Goal: Task Accomplishment & Management: Complete application form

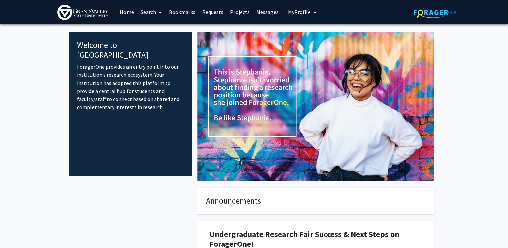
click at [307, 15] on span "My Profile" at bounding box center [299, 12] width 23 height 7
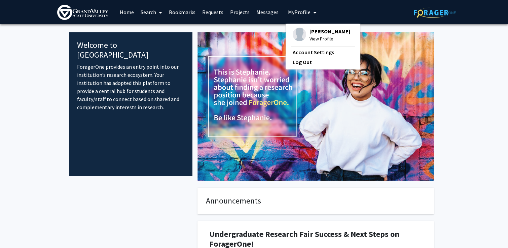
click at [188, 13] on link "Bookmarks" at bounding box center [181, 12] width 33 height 24
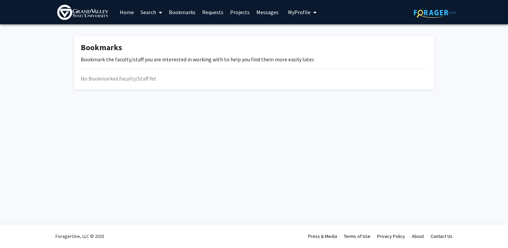
click at [212, 13] on link "Requests" at bounding box center [213, 12] width 28 height 24
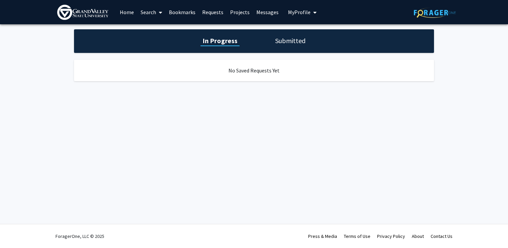
click at [243, 13] on link "Projects" at bounding box center [240, 12] width 26 height 24
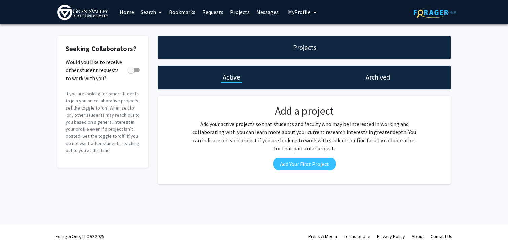
click at [131, 13] on link "Home" at bounding box center [126, 12] width 21 height 24
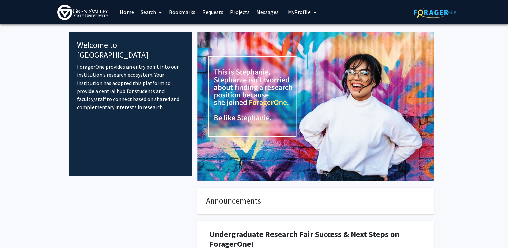
click at [156, 13] on span at bounding box center [159, 13] width 6 height 24
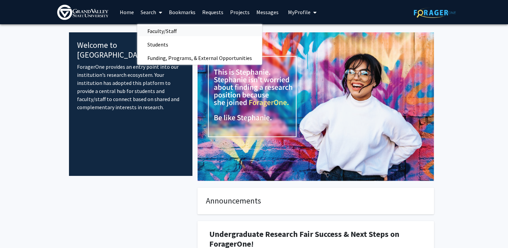
click at [165, 31] on span "Faculty/Staff" at bounding box center [161, 30] width 49 height 13
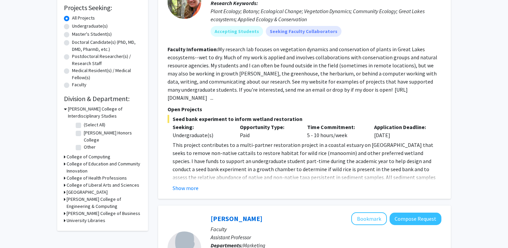
scroll to position [110, 0]
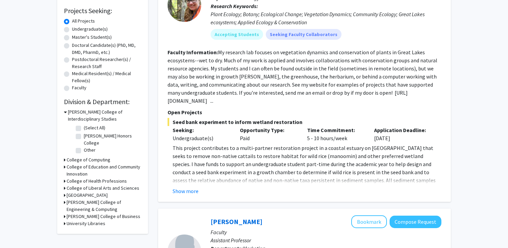
click at [95, 31] on label "Undergraduate(s)" at bounding box center [90, 29] width 36 height 7
click at [76, 30] on input "Undergraduate(s)" at bounding box center [74, 28] width 4 height 4
radio input "true"
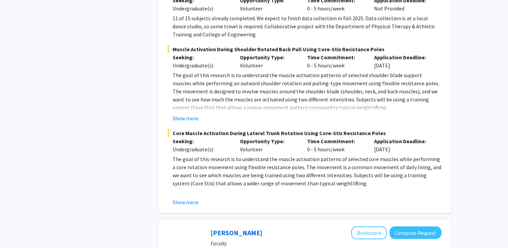
scroll to position [948, 0]
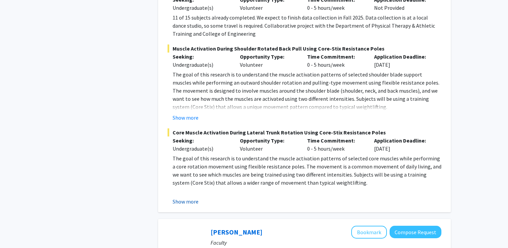
click at [177, 197] on button "Show more" at bounding box center [186, 201] width 26 height 8
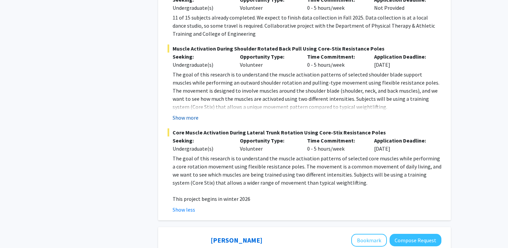
click at [188, 113] on button "Show more" at bounding box center [186, 117] width 26 height 8
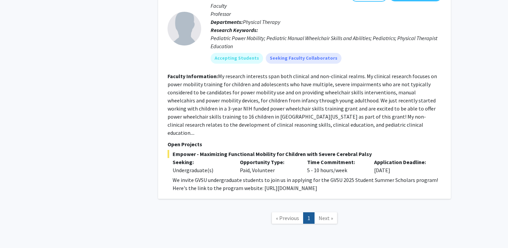
scroll to position [1578, 0]
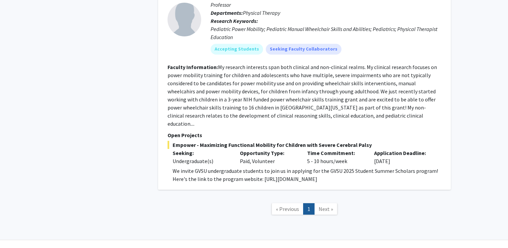
click at [296, 166] on p "We invite GVSU undergraduate students to join us in applying for the GVSU 2025 …" at bounding box center [307, 174] width 269 height 16
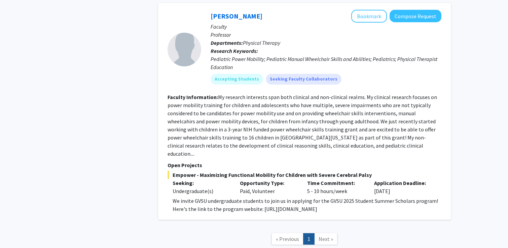
scroll to position [1547, 0]
click at [227, 12] on link "[PERSON_NAME]" at bounding box center [237, 16] width 52 height 8
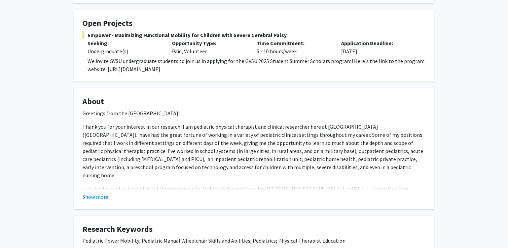
scroll to position [125, 0]
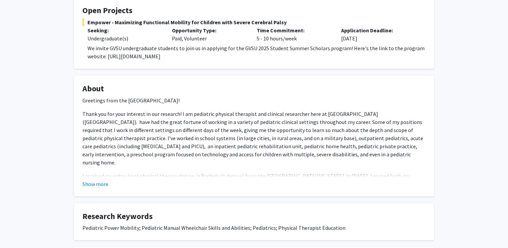
click at [97, 188] on fg-card "About Greetings from the [GEOGRAPHIC_DATA]! Thank you for your interest in our …" at bounding box center [254, 135] width 360 height 121
click at [95, 186] on button "Show more" at bounding box center [95, 184] width 26 height 8
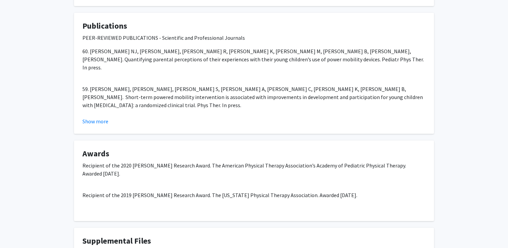
scroll to position [582, 0]
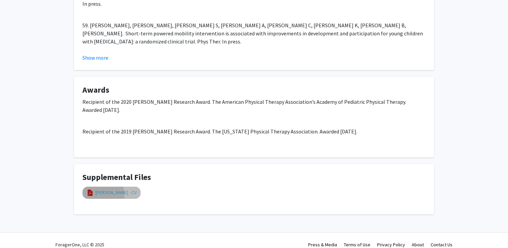
click at [96, 189] on link "[PERSON_NAME] - CV" at bounding box center [116, 192] width 41 height 7
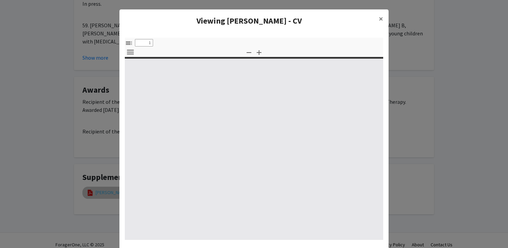
select select "custom"
type input "0"
select select "custom"
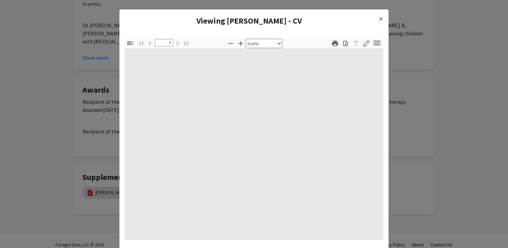
type input "1"
select select "auto"
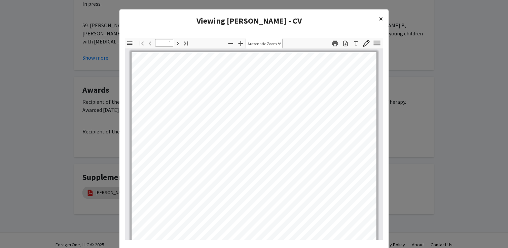
click at [378, 16] on button "×" at bounding box center [380, 18] width 15 height 19
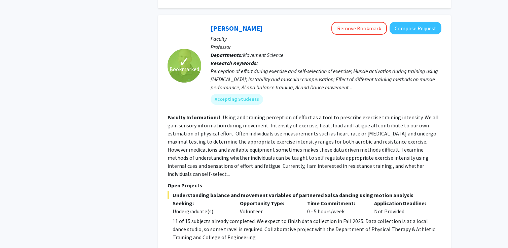
scroll to position [751, 0]
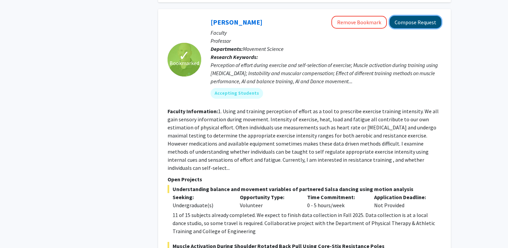
click at [419, 16] on button "Compose Request" at bounding box center [415, 22] width 52 height 12
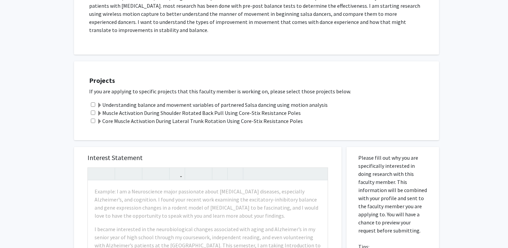
scroll to position [236, 0]
click at [93, 112] on input "checkbox" at bounding box center [93, 112] width 4 height 4
checkbox input "true"
click at [94, 119] on input "checkbox" at bounding box center [93, 120] width 4 height 4
checkbox input "true"
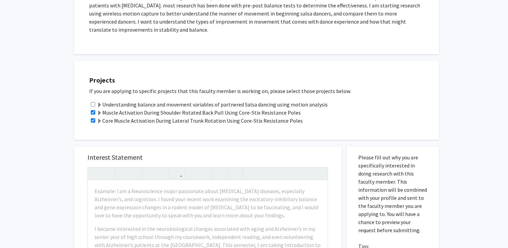
click at [100, 121] on span at bounding box center [99, 120] width 5 height 5
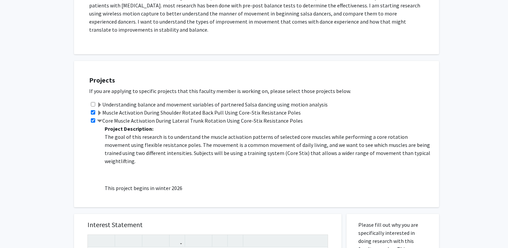
click at [99, 111] on span at bounding box center [99, 112] width 5 height 5
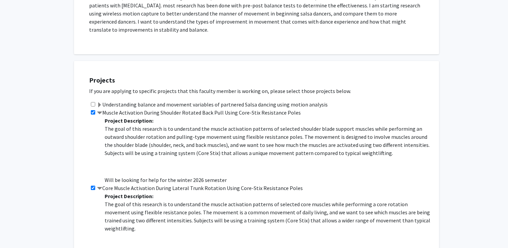
click at [99, 111] on span at bounding box center [99, 112] width 5 height 5
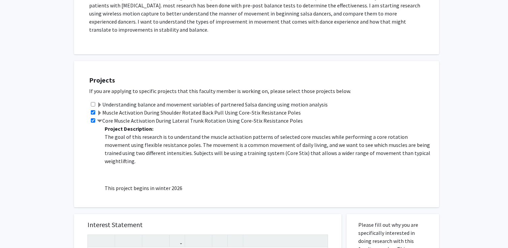
click at [100, 119] on span at bounding box center [99, 120] width 5 height 5
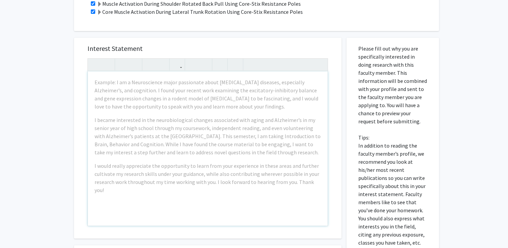
scroll to position [341, 0]
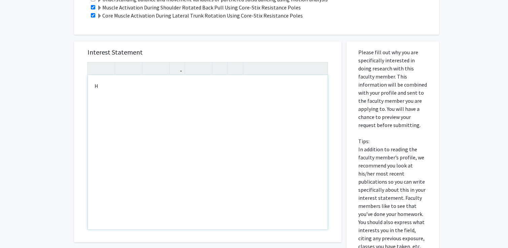
type textarea "H"
click at [171, 46] on div "Interest Statement Insert link Remove link" at bounding box center [208, 141] width 254 height 200
click at [182, 90] on div "Hello, my name is [PERSON_NAME]. I ma curretnly" at bounding box center [208, 152] width 240 height 154
click at [199, 85] on div "Hello, my name is [PERSON_NAME]. I ma curretnly" at bounding box center [208, 152] width 240 height 154
drag, startPoint x: 213, startPoint y: 85, endPoint x: 181, endPoint y: 85, distance: 32.0
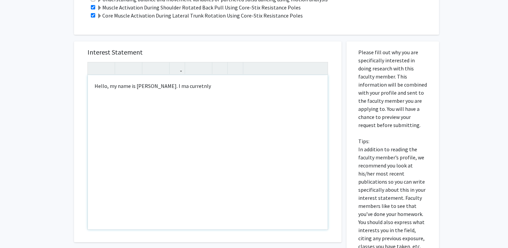
click at [181, 85] on div "Hello, my name is [PERSON_NAME]. I ma curretnly" at bounding box center [208, 152] width 240 height 154
type textarea "Hello, my name is [PERSON_NAME]. I am currently a sophomore, majoring in exerci…"
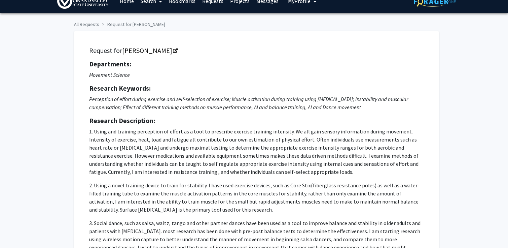
scroll to position [0, 0]
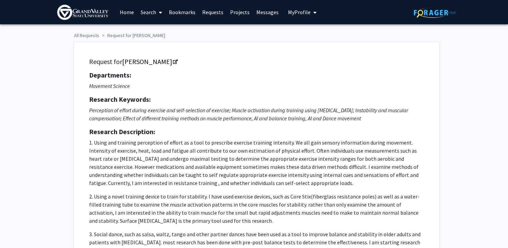
click at [306, 11] on span "My Profile" at bounding box center [299, 12] width 23 height 7
click at [310, 36] on span "View Profile" at bounding box center [329, 38] width 41 height 7
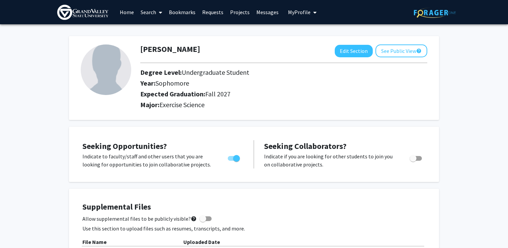
click at [217, 14] on link "Requests" at bounding box center [213, 12] width 28 height 24
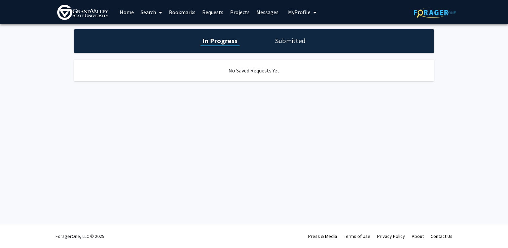
click at [152, 10] on link "Search" at bounding box center [151, 12] width 28 height 24
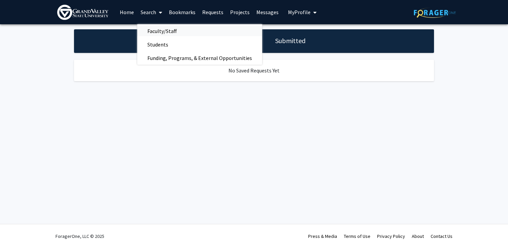
click at [163, 32] on span "Faculty/Staff" at bounding box center [161, 30] width 49 height 13
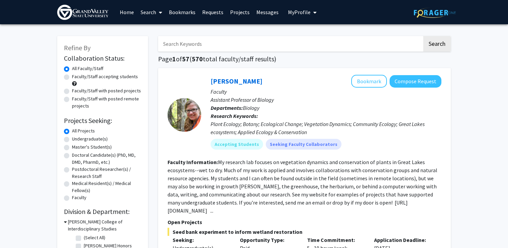
click at [181, 18] on link "Bookmarks" at bounding box center [181, 12] width 33 height 24
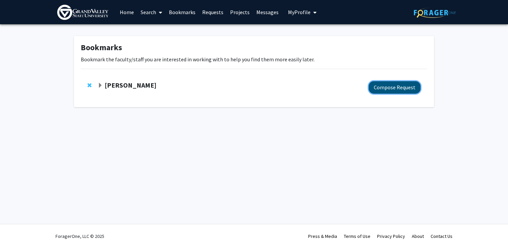
click at [379, 86] on button "Compose Request" at bounding box center [395, 87] width 52 height 12
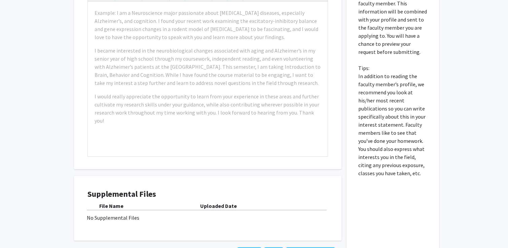
scroll to position [468, 0]
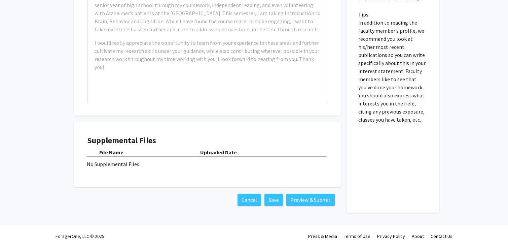
click at [204, 159] on div "File Name Uploaded Date No Supplemental Files" at bounding box center [207, 158] width 240 height 20
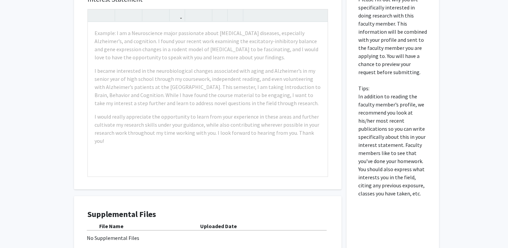
scroll to position [369, 0]
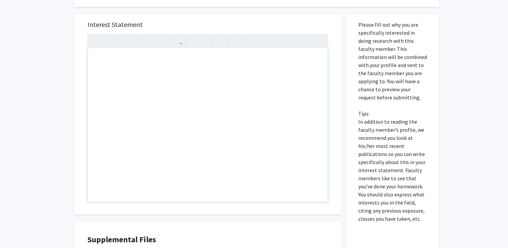
click at [204, 85] on div "Note to users with screen readers: Please press Alt+0 or Option+0 to deactivate…" at bounding box center [208, 124] width 240 height 154
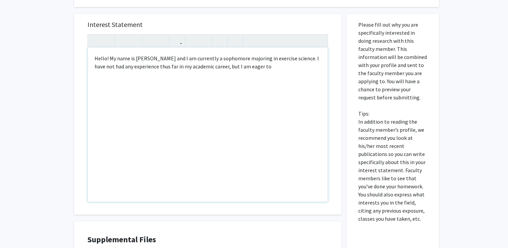
click at [135, 67] on div "Hello! My name is [PERSON_NAME] and I am currently a sophomore majoring in exer…" at bounding box center [208, 124] width 240 height 154
click at [309, 65] on div "Hello! My name is [PERSON_NAME] and I am currently a sophomore majoring in exer…" at bounding box center [208, 124] width 240 height 154
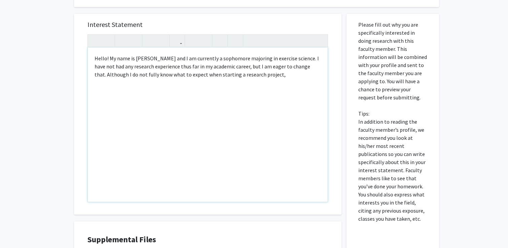
type textarea "Hello! My name is [PERSON_NAME] and I am currently a sophomore majoring in exer…"
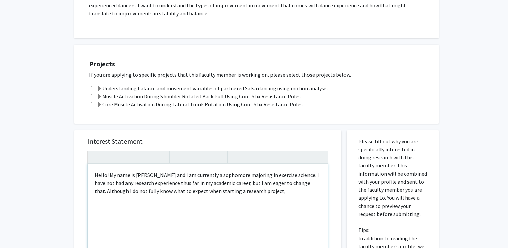
scroll to position [229, 0]
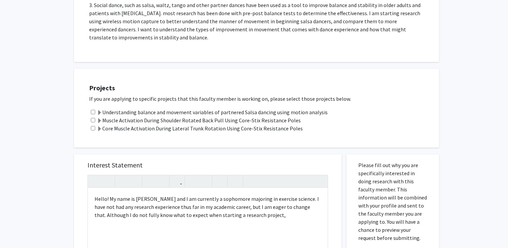
click at [92, 122] on div "Muscle Activation During Shoulder Rotated Back Pull Using Core-Stix Resistance …" at bounding box center [260, 120] width 343 height 8
click at [92, 128] on input "checkbox" at bounding box center [93, 128] width 4 height 4
checkbox input "true"
click at [92, 120] on input "checkbox" at bounding box center [93, 120] width 4 height 4
checkbox input "true"
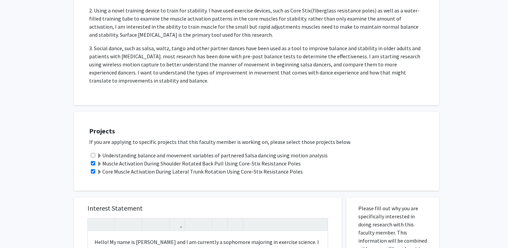
scroll to position [367, 0]
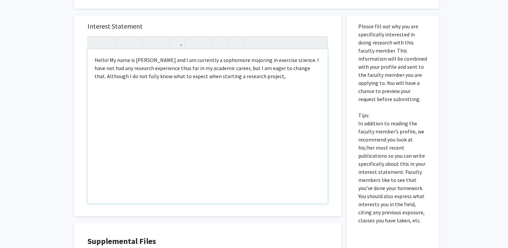
click at [286, 76] on div "Hello! My name is [PERSON_NAME] and I am currently a sophomore majoring in exer…" at bounding box center [208, 126] width 240 height 154
click at [143, 85] on div "Hello! My name is [PERSON_NAME] and I am currently a sophomore majoring in exer…" at bounding box center [208, 126] width 240 height 154
click at [180, 85] on div "Hello! My name is [PERSON_NAME] and I am currently a sophomore majoring in exer…" at bounding box center [208, 126] width 240 height 154
click at [95, 85] on div "Hello! My name is [PERSON_NAME] and I am currently a sophomore majoring in exer…" at bounding box center [208, 126] width 240 height 154
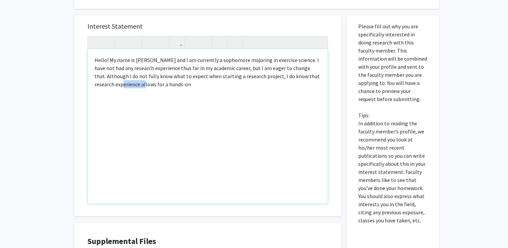
click at [95, 85] on div "Hello! My name is [PERSON_NAME] and I am currently a sophomore majoring in exer…" at bounding box center [208, 126] width 240 height 154
click at [300, 77] on div "Hello! My name is [PERSON_NAME] and I am currently a sophomore majoring in exer…" at bounding box center [208, 126] width 240 height 154
click at [122, 83] on div "Hello! My name is [PERSON_NAME] and I am currently a sophomore majoring in exer…" at bounding box center [208, 126] width 240 height 154
click at [203, 84] on div "Hello! My name is [PERSON_NAME] and I am currently a sophomore majoring in exer…" at bounding box center [208, 126] width 240 height 154
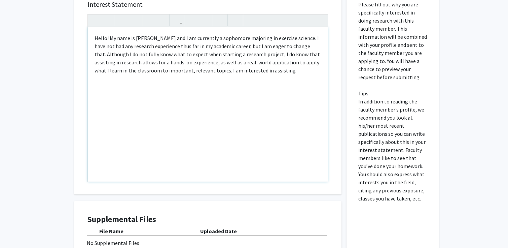
scroll to position [374, 0]
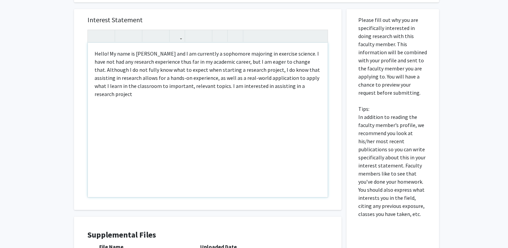
drag, startPoint x: 260, startPoint y: 86, endPoint x: 306, endPoint y: 85, distance: 46.1
click at [306, 86] on div "Hello! My name is [PERSON_NAME] and I am currently a sophomore majoring in exer…" at bounding box center [208, 120] width 240 height 154
drag, startPoint x: 199, startPoint y: 84, endPoint x: 319, endPoint y: 84, distance: 119.4
click at [319, 84] on div "Hello! My name is [PERSON_NAME] and I am currently a sophomore majoring in exer…" at bounding box center [208, 120] width 240 height 154
type textarea "Hello! My name is [PERSON_NAME] and I am currently a sophomore majoring in exer…"
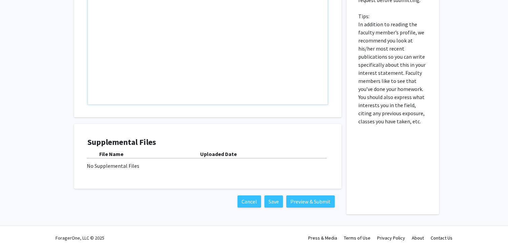
scroll to position [468, 0]
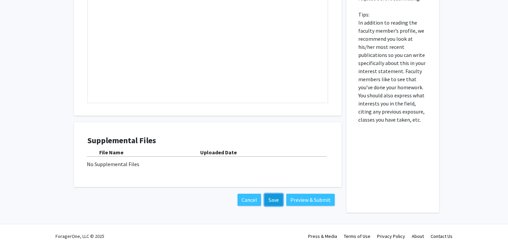
click at [272, 199] on button "Save" at bounding box center [273, 199] width 18 height 12
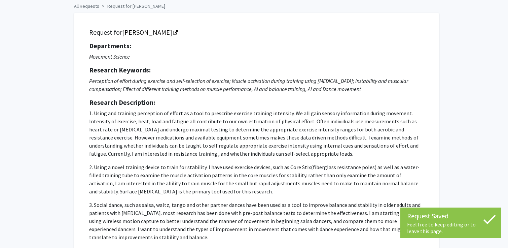
scroll to position [0, 0]
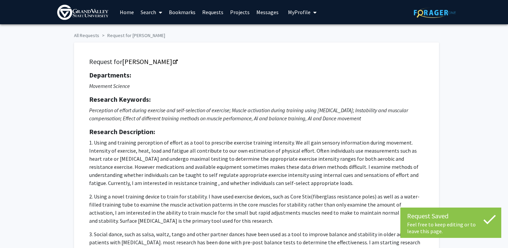
click at [216, 9] on link "Requests" at bounding box center [213, 12] width 28 height 24
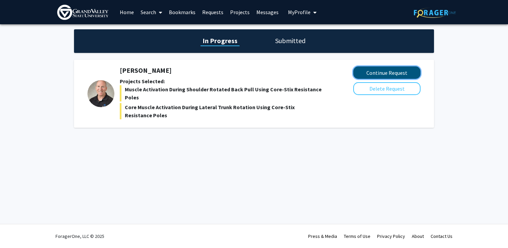
click at [363, 74] on button "Continue Request" at bounding box center [386, 72] width 67 height 12
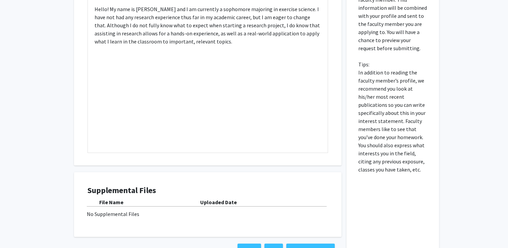
scroll to position [446, 0]
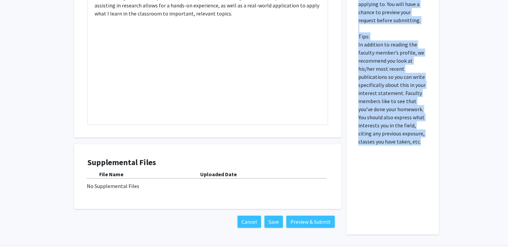
drag, startPoint x: 359, startPoint y: 43, endPoint x: 405, endPoint y: 142, distance: 109.2
click at [405, 142] on p "Please fill out why you are specifically interested in doing research with this…" at bounding box center [392, 44] width 69 height 202
copy p "Please fill out why you are specifically interested in doing research with this…"
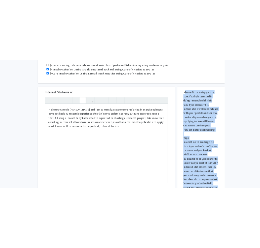
scroll to position [325, 0]
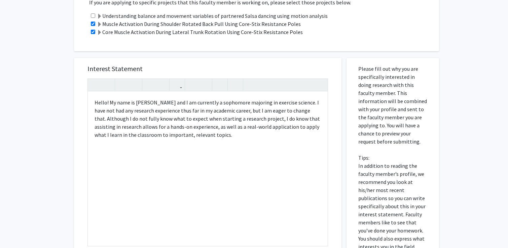
click at [132, 23] on label "Muscle Activation During Shoulder Rotated Back Pull Using Core-Stix Resistance …" at bounding box center [199, 24] width 204 height 8
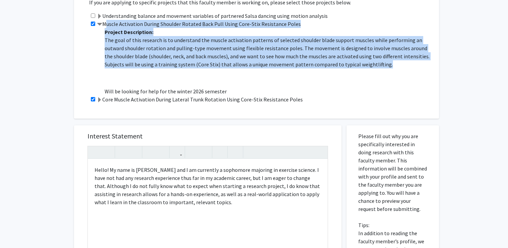
drag, startPoint x: 104, startPoint y: 22, endPoint x: 351, endPoint y: 67, distance: 251.3
click at [351, 67] on div "Muscle Activation During Shoulder Rotated Back Pull Using Core-Stix Resistance …" at bounding box center [260, 57] width 343 height 75
copy div "Muscle Activation During Shoulder Rotated Back Pull Using Core-Stix Resistance …"
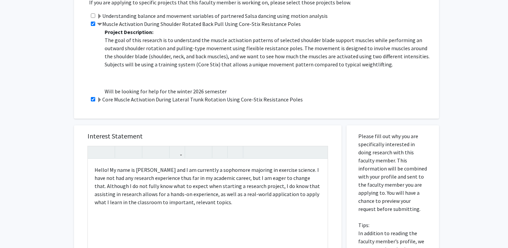
click at [102, 104] on div "Projects If you are applying to specific projects that this faculty member is w…" at bounding box center [260, 45] width 357 height 129
click at [99, 100] on span at bounding box center [99, 99] width 5 height 5
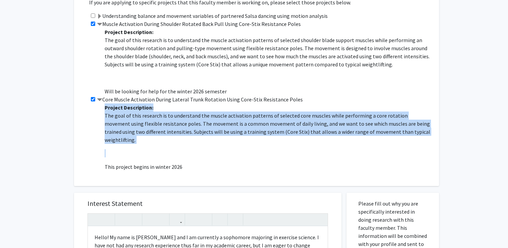
drag, startPoint x: 106, startPoint y: 108, endPoint x: 458, endPoint y: 142, distance: 353.8
click at [458, 143] on div "All Requests Request for [PERSON_NAME] Request for [PERSON_NAME] Departments: M…" at bounding box center [254, 102] width 508 height 806
copy span "Project Description: The goal of this research is to understand the muscle acti…"
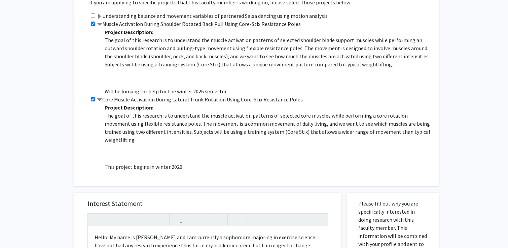
click at [103, 102] on label "Core Muscle Activation During Lateral Trunk Rotation Using Core-Stix Resistance…" at bounding box center [200, 99] width 206 height 8
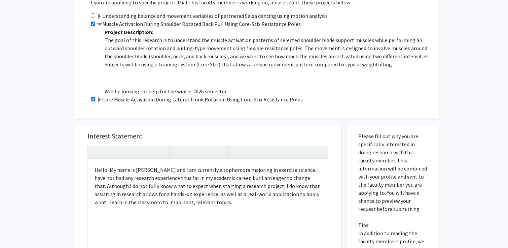
click at [126, 21] on label "Muscle Activation During Shoulder Rotated Back Pull Using Core-Stix Resistance …" at bounding box center [199, 24] width 204 height 8
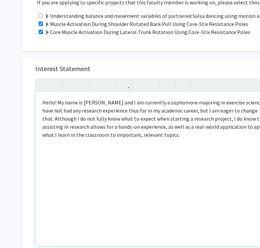
click at [177, 136] on div "Hello! My name is [PERSON_NAME] and I am currently a sophomore majoring in exer…" at bounding box center [156, 168] width 240 height 154
type textarea "<p>Hello! My name is [PERSON_NAME] and I am currently a sophomore majoring in e…"
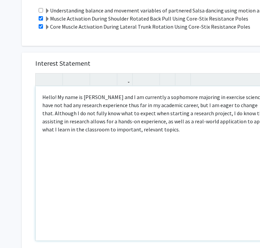
scroll to position [468, 0]
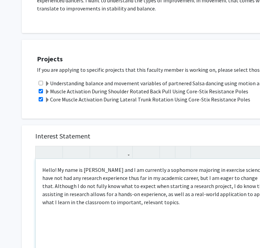
click at [147, 210] on div "Hello! My name is [PERSON_NAME] and I am currently a sophomore majoring in exer…" at bounding box center [156, 236] width 240 height 154
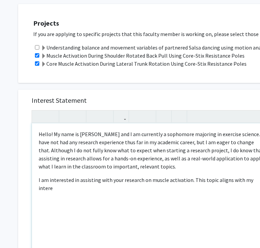
scroll to position [293, 8]
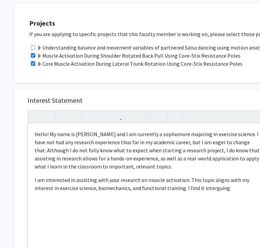
click at [189, 186] on p "I am interested in assisting with your research on muscle activation. This topi…" at bounding box center [148, 184] width 226 height 16
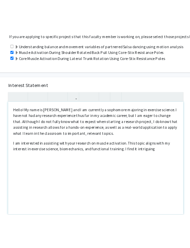
scroll to position [325, 25]
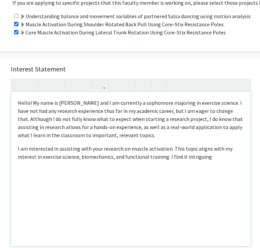
drag, startPoint x: 192, startPoint y: 158, endPoint x: 152, endPoint y: 156, distance: 40.4
click at [152, 156] on p "I am interested in assisting with your research on muscle activation. This topi…" at bounding box center [131, 152] width 226 height 16
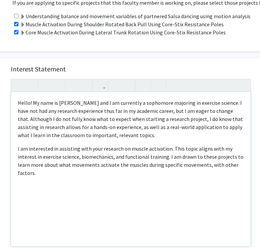
type textarea "<p>Hello! My name is [PERSON_NAME] and I am currently a sophomore majoring in e…"
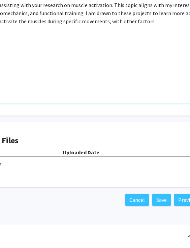
scroll to position [460, 109]
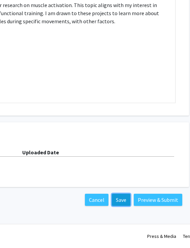
click at [121, 197] on button "Save" at bounding box center [121, 199] width 18 height 12
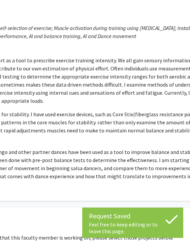
scroll to position [0, 109]
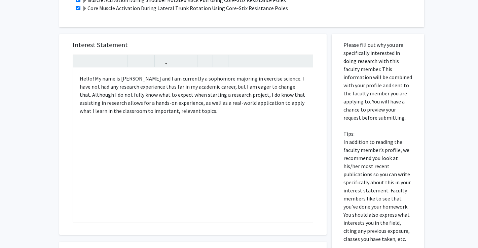
scroll to position [357, 0]
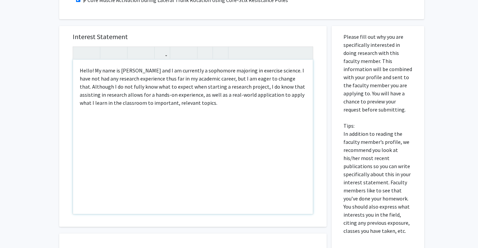
click at [216, 108] on div "Hello! My name is [PERSON_NAME] and I am currently a sophomore majoring in exer…" at bounding box center [193, 137] width 240 height 154
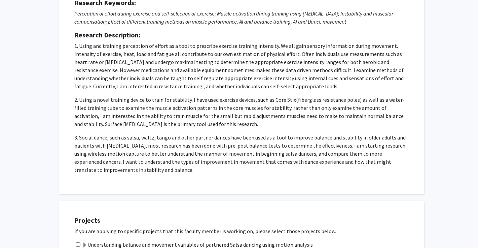
scroll to position [0, 0]
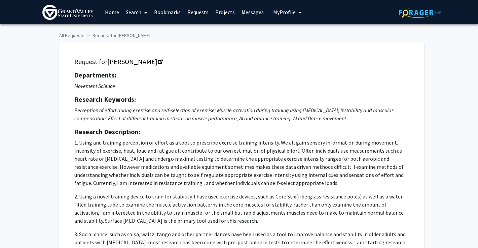
click at [157, 13] on link "Bookmarks" at bounding box center [167, 12] width 33 height 24
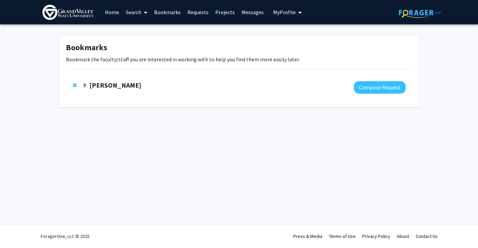
click at [203, 15] on link "Requests" at bounding box center [198, 12] width 28 height 24
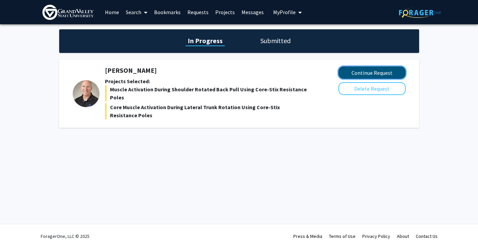
click at [357, 70] on button "Continue Request" at bounding box center [371, 72] width 67 height 12
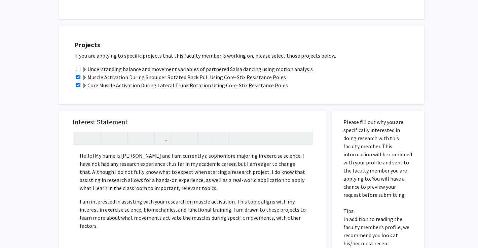
scroll to position [386, 0]
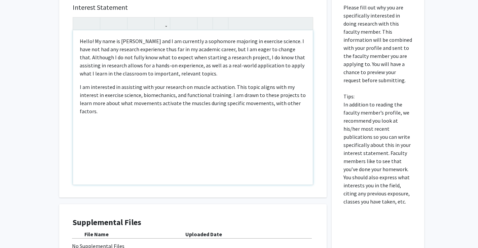
click at [285, 102] on p "I am interested in assisting with your research on muscle activation. This topi…" at bounding box center [193, 99] width 226 height 32
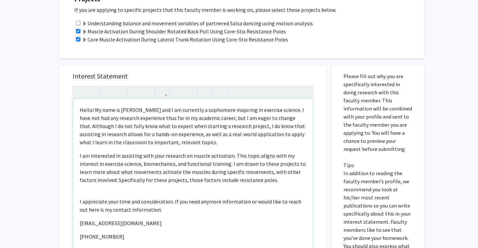
scroll to position [323, 0]
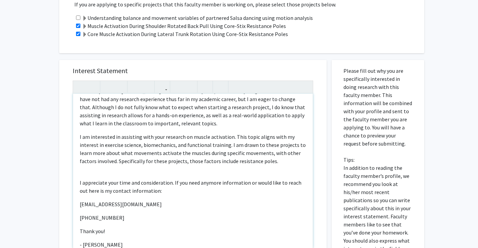
click at [226, 177] on div "Hello! My name is Lauren Heerdegen and I am currently a sophomore majoring in e…" at bounding box center [193, 171] width 240 height 154
type textarea "<p>Hello! My name is Lauren Heerdegen and I am currently a sophomore majoring i…"
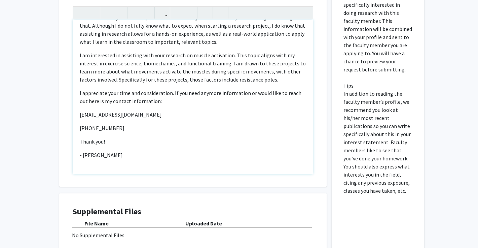
scroll to position [468, 0]
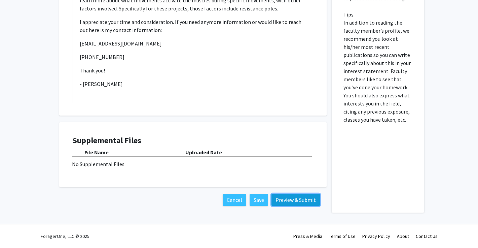
click at [305, 196] on button "Preview & Submit" at bounding box center [295, 199] width 48 height 12
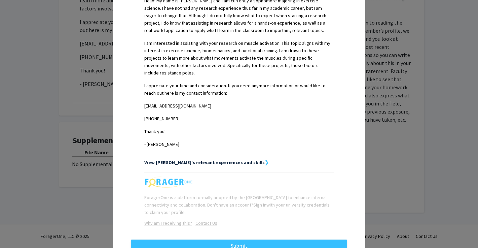
scroll to position [216, 0]
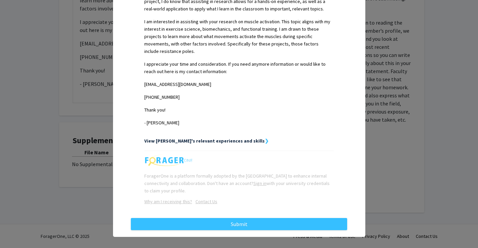
click at [178, 138] on strong "View [PERSON_NAME]'s relevant experiences and skills" at bounding box center [204, 141] width 120 height 6
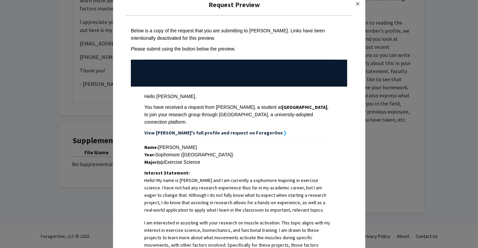
scroll to position [0, 0]
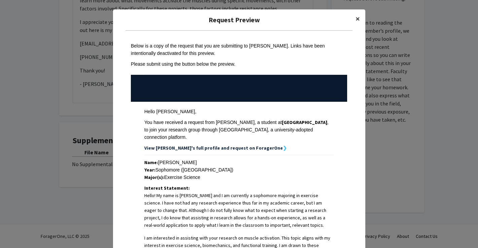
click at [356, 17] on span "×" at bounding box center [358, 18] width 4 height 10
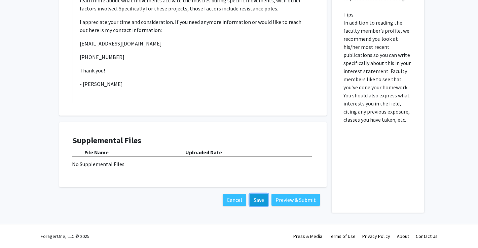
click at [260, 200] on button "Save" at bounding box center [259, 199] width 18 height 12
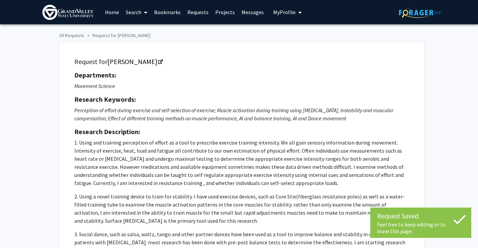
click at [283, 12] on span "My Profile" at bounding box center [284, 12] width 23 height 7
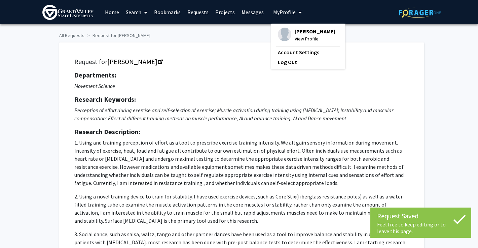
click at [296, 40] on span "View Profile" at bounding box center [315, 38] width 41 height 7
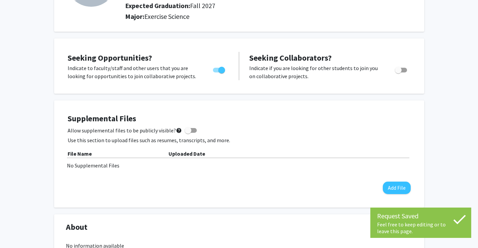
scroll to position [111, 0]
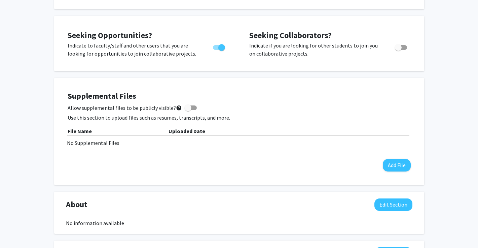
click at [392, 158] on div "Supplemental Files Allow supplemental files to be publicly visible? help Use th…" at bounding box center [239, 131] width 343 height 80
click at [393, 164] on button "Add File" at bounding box center [397, 165] width 28 height 12
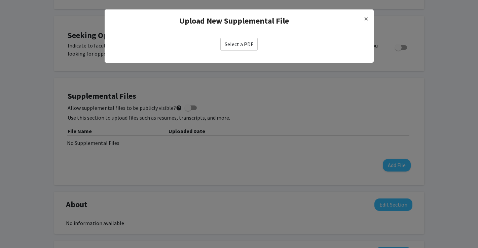
click at [231, 42] on label "Select a PDF" at bounding box center [238, 44] width 37 height 13
click at [0, 0] on input "Select a PDF" at bounding box center [0, 0] width 0 height 0
select select "custom"
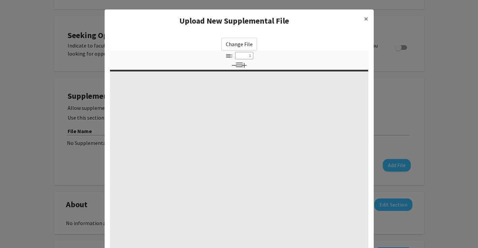
type input "0"
select select "custom"
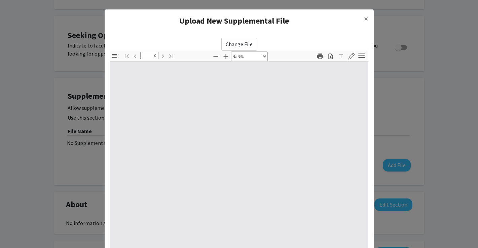
type input "1"
select select "auto"
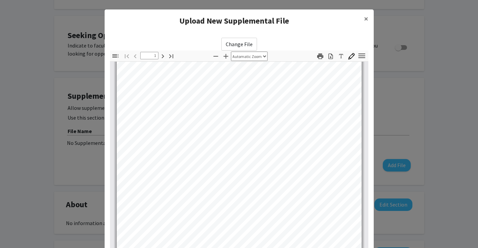
scroll to position [136, 0]
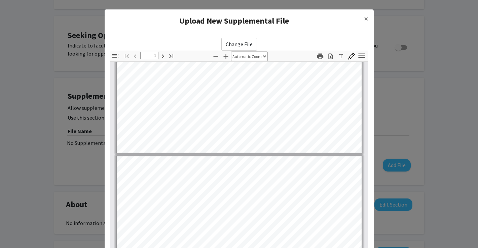
type input "2"
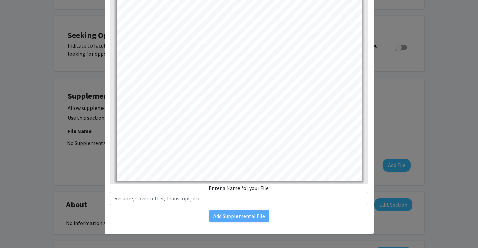
scroll to position [71, 0]
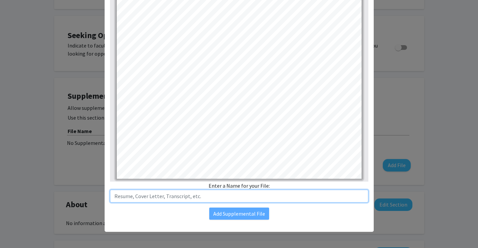
click at [257, 194] on input "text" at bounding box center [239, 195] width 258 height 13
type input "Resume"
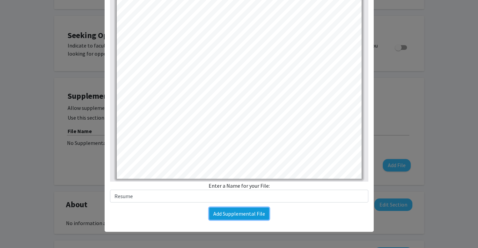
click at [242, 217] on button "Add Supplemental File" at bounding box center [239, 213] width 60 height 12
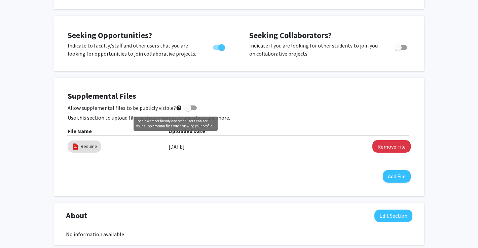
click at [176, 106] on mat-icon "help" at bounding box center [179, 108] width 6 height 8
click at [188, 110] on input "Allow supplemental files to be publicly visible? help" at bounding box center [188, 110] width 0 height 0
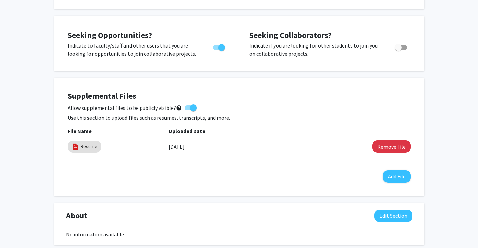
click at [176, 106] on mat-icon "help" at bounding box center [179, 108] width 6 height 8
click at [188, 110] on input "Allow supplemental files to be publicly visible? help" at bounding box center [188, 110] width 0 height 0
checkbox input "false"
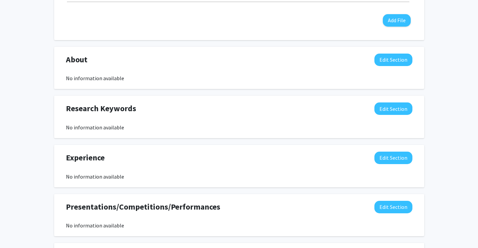
scroll to position [276, 0]
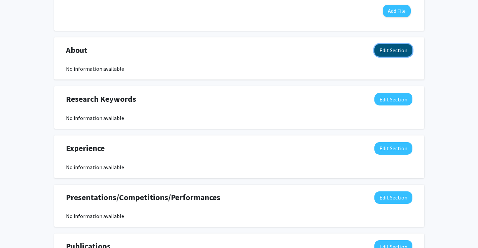
click at [393, 50] on button "Edit Section" at bounding box center [393, 50] width 38 height 12
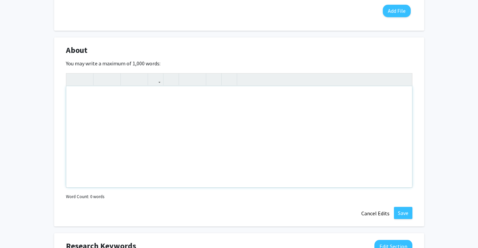
click at [256, 99] on div "Note to users with screen readers: Please deactivate our accessibility plugin f…" at bounding box center [239, 136] width 346 height 101
click at [207, 98] on div "Hello! My name is Lauren Heerdegen and I am a sophomore majoring in exercise sc…" at bounding box center [239, 136] width 346 height 101
click at [294, 98] on div "Hello! My name is Lauren Heerdegen and I am a sophomore, currently pursuing an …" at bounding box center [239, 136] width 346 height 101
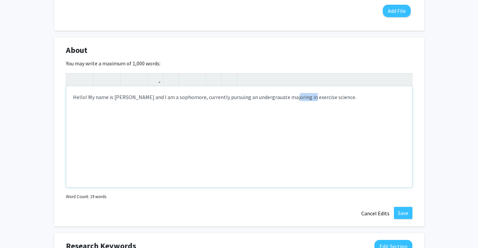
click at [294, 98] on div "Hello! My name is Lauren Heerdegen and I am a sophomore, currently pursuing an …" at bounding box center [239, 136] width 346 height 101
click at [269, 95] on div "Hello! My name is Lauren Heerdegen and I am a sophomore, currently pursuing an …" at bounding box center [239, 136] width 346 height 101
click at [295, 96] on div "Hello! My name is Lauren Heerdegen and I am a sophomore, currently pursuing an …" at bounding box center [239, 136] width 346 height 101
click at [356, 99] on div "Hello! My name is Lauren Heerdegen and I am a sophomore, currently pursuing an …" at bounding box center [239, 136] width 346 height 101
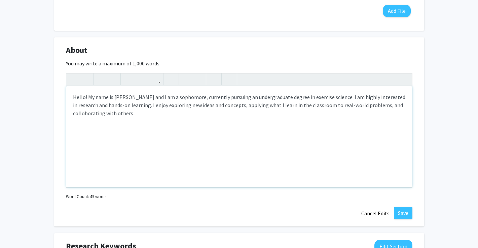
click at [92, 118] on div "Hello! My name is Lauren Heerdegen and I am a sophomore, currently pursuing an …" at bounding box center [239, 136] width 346 height 101
click at [90, 115] on div "Hello! My name is Lauren Heerdegen and I am a sophomore, currently pursuing an …" at bounding box center [239, 135] width 346 height 101
click at [129, 111] on div "Hello! My name is Lauren Heerdegen and I am a sophomore, currently pursuing an …" at bounding box center [239, 135] width 346 height 101
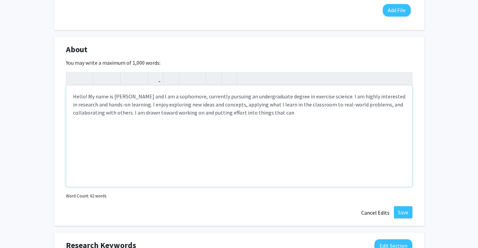
drag, startPoint x: 143, startPoint y: 112, endPoint x: 305, endPoint y: 111, distance: 161.4
click at [305, 111] on div "Hello! My name is Lauren Heerdegen and I am a sophomore, currently pursuing an …" at bounding box center [239, 135] width 346 height 101
click at [189, 113] on div "Hello! My name is Lauren Heerdegen and I am a sophomore, currently pursuing an …" at bounding box center [239, 135] width 346 height 101
click at [232, 116] on div "Hello! My name is Lauren Heerdegen and I am a sophomore, currently pursuing an …" at bounding box center [239, 135] width 346 height 101
drag, startPoint x: 242, startPoint y: 112, endPoint x: 283, endPoint y: 112, distance: 40.7
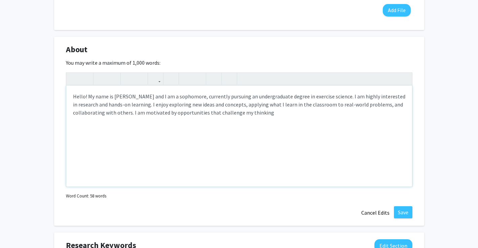
click at [283, 112] on div "Hello! My name is Lauren Heerdegen and I am a sophomore, currently pursuing an …" at bounding box center [239, 135] width 346 height 101
type textarea "Hello! My name is Lauren Heerdegen and I am a sophomore, currently pursuing an …"
click at [393, 215] on button "Save" at bounding box center [403, 212] width 18 height 12
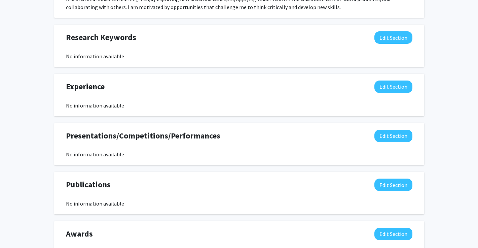
scroll to position [326, 0]
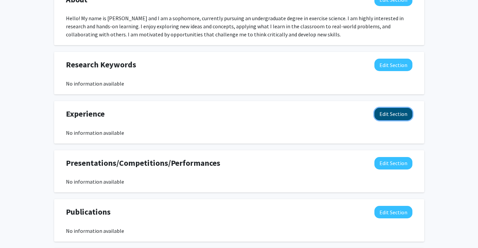
click at [382, 118] on button "Edit Section" at bounding box center [393, 114] width 38 height 12
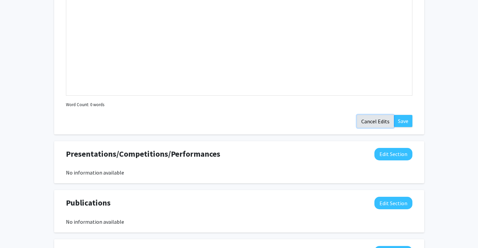
click at [380, 121] on button "Cancel Edits" at bounding box center [375, 121] width 37 height 13
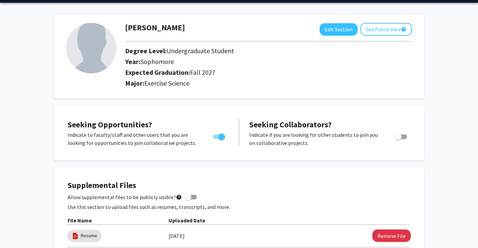
scroll to position [0, 0]
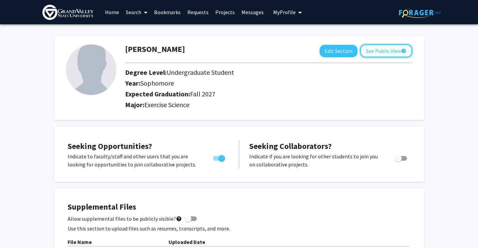
click at [374, 52] on button "See Public View help" at bounding box center [386, 50] width 52 height 13
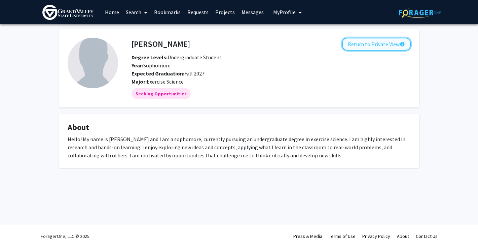
click at [362, 46] on button "Return to Private View help" at bounding box center [376, 44] width 69 height 13
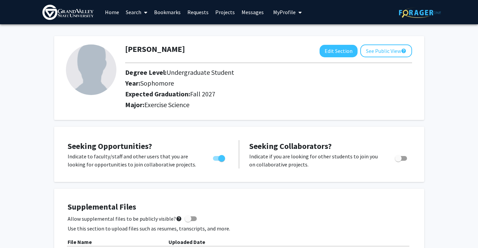
click at [193, 11] on link "Requests" at bounding box center [198, 12] width 28 height 24
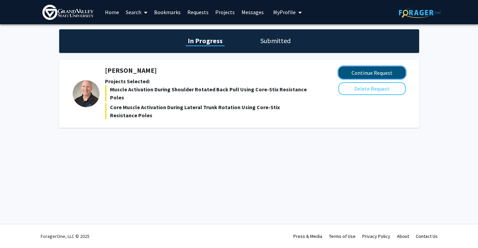
click at [360, 75] on button "Continue Request" at bounding box center [371, 72] width 67 height 12
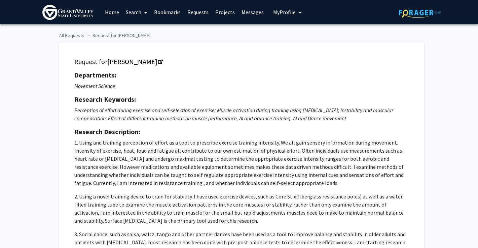
checkbox input "true"
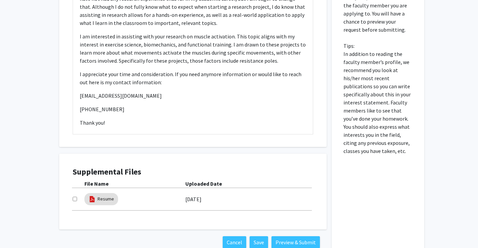
scroll to position [470, 0]
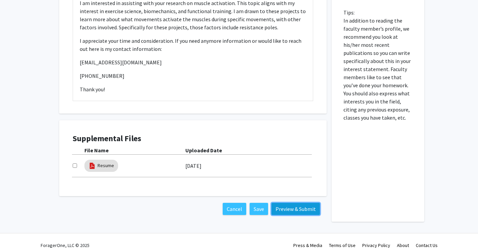
click at [305, 208] on button "Preview & Submit" at bounding box center [295, 208] width 48 height 12
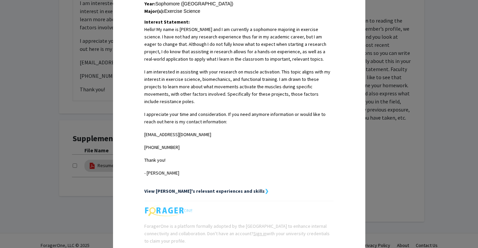
scroll to position [216, 0]
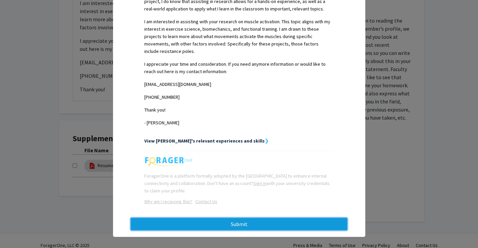
click at [266, 222] on button "Submit" at bounding box center [239, 224] width 216 height 12
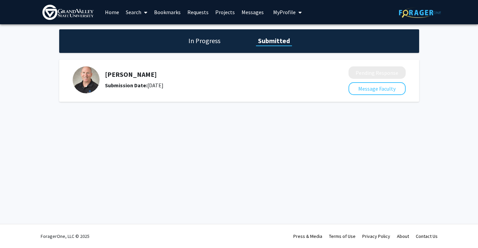
click at [113, 13] on link "Home" at bounding box center [112, 12] width 21 height 24
